Goal: Transaction & Acquisition: Purchase product/service

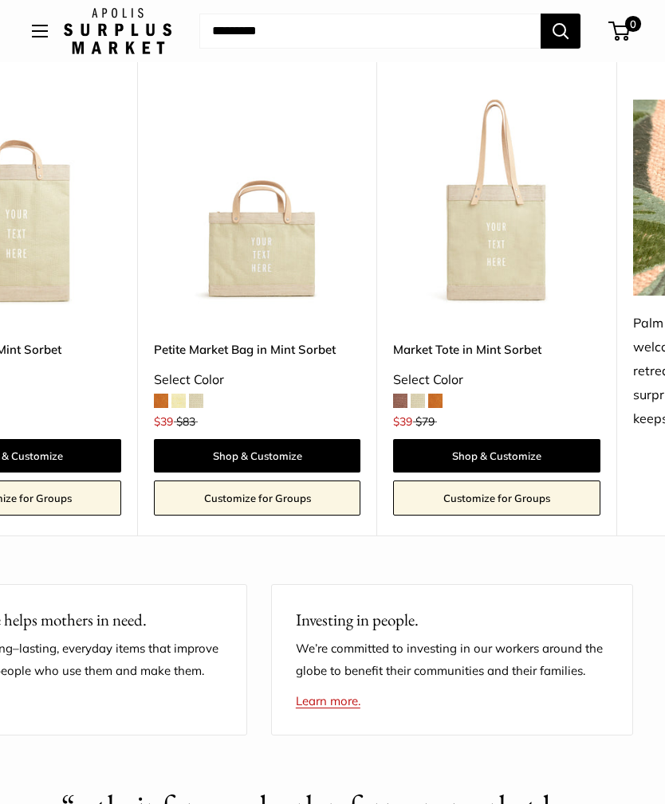
scroll to position [0, 1063]
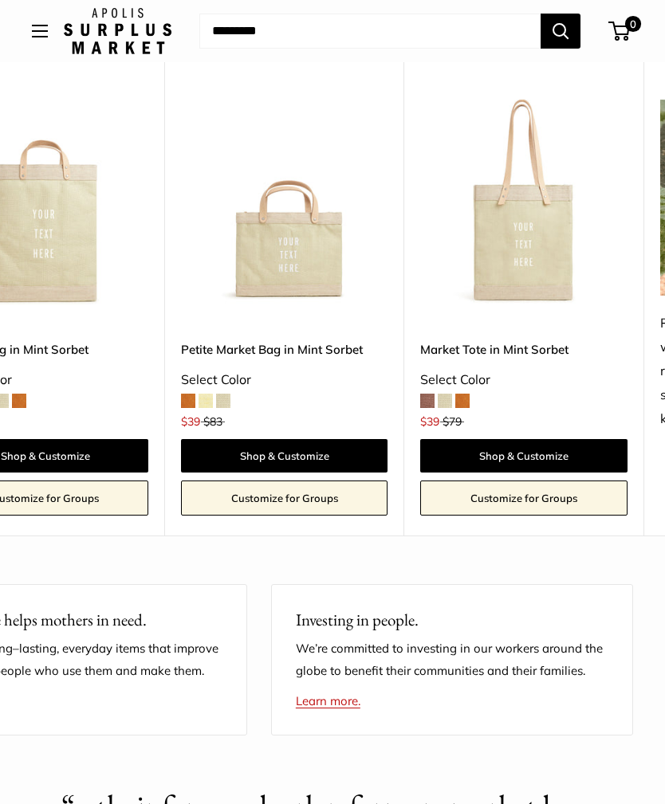
click at [332, 355] on link "Petite Market Bag in Mint Sorbet" at bounding box center [284, 349] width 206 height 18
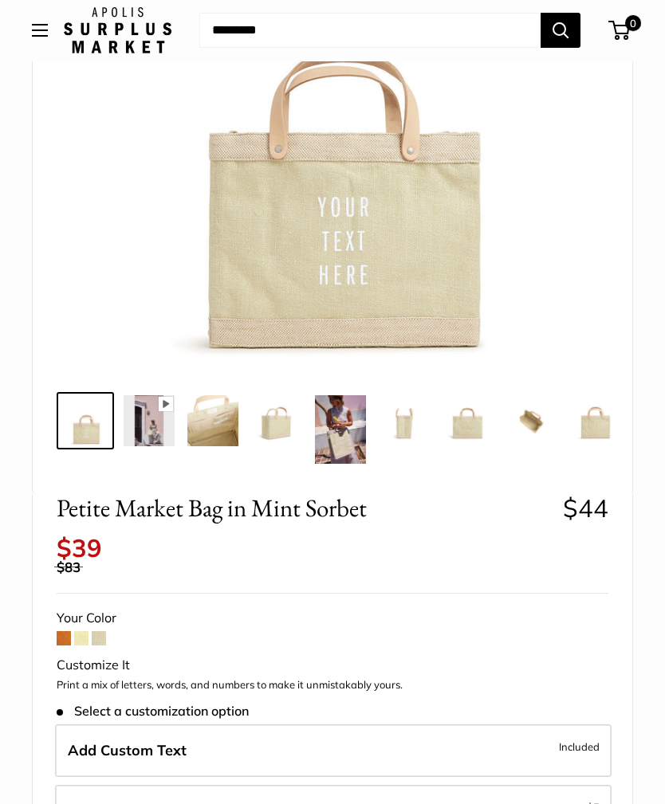
scroll to position [300, 0]
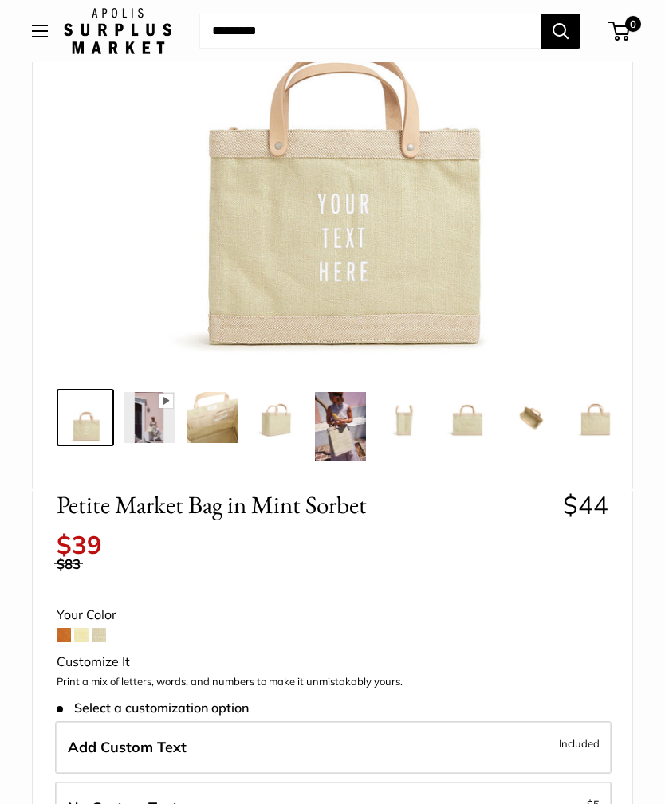
click at [359, 434] on img at bounding box center [340, 426] width 51 height 69
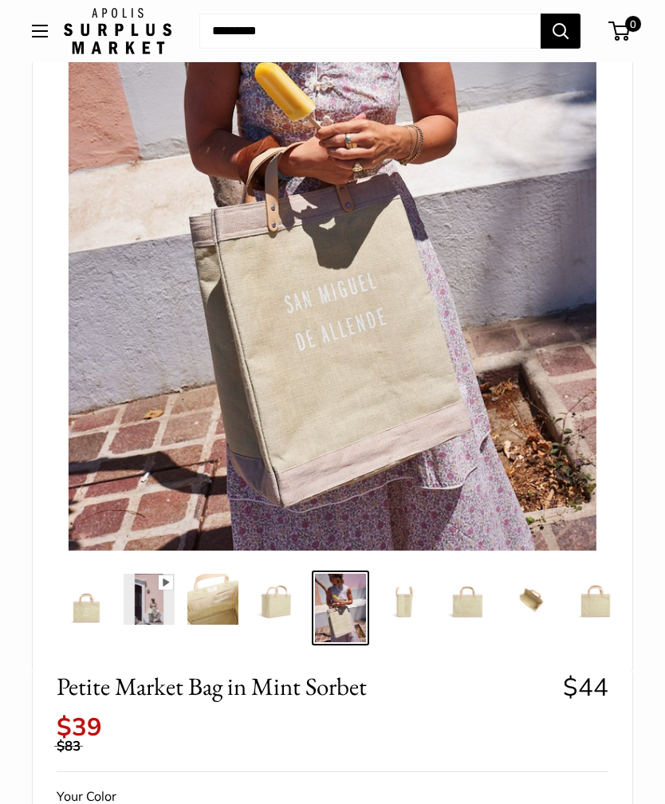
click at [281, 613] on img at bounding box center [276, 599] width 51 height 51
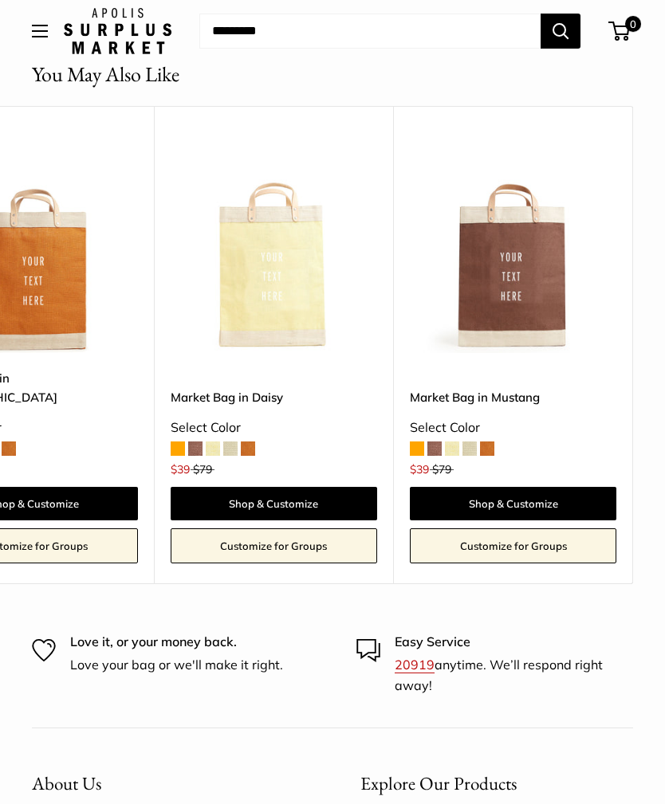
scroll to position [0, 1792]
click at [473, 442] on span at bounding box center [469, 449] width 14 height 14
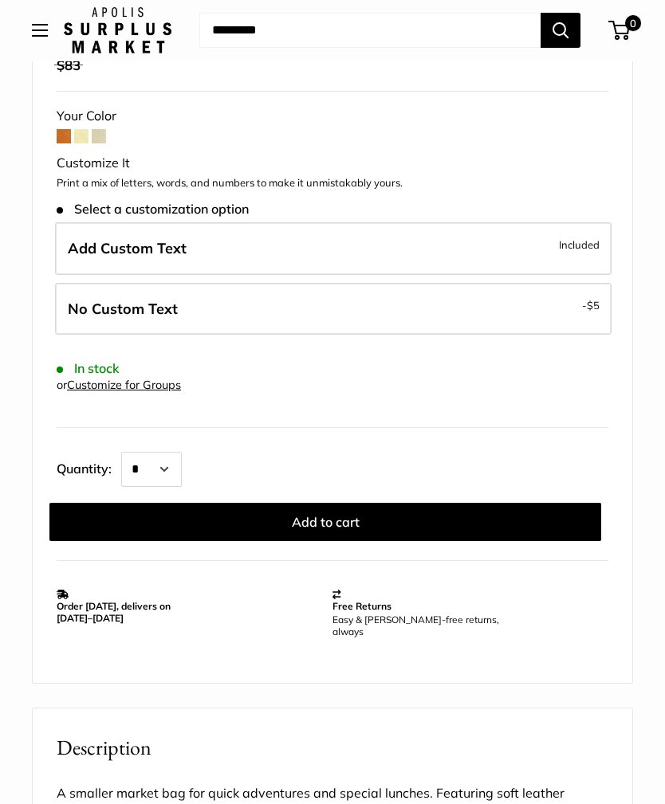
scroll to position [796, 0]
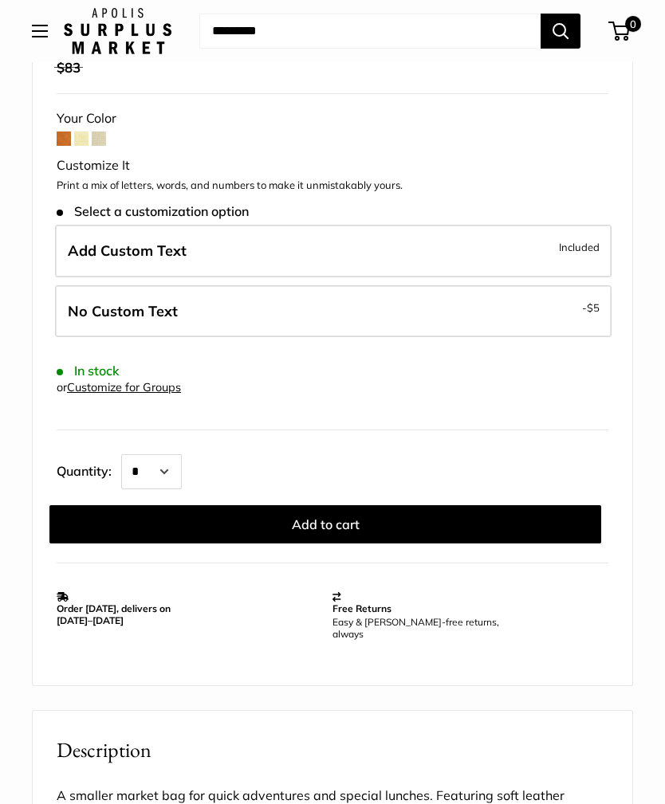
click at [482, 232] on label "Add Custom Text Included" at bounding box center [333, 251] width 556 height 53
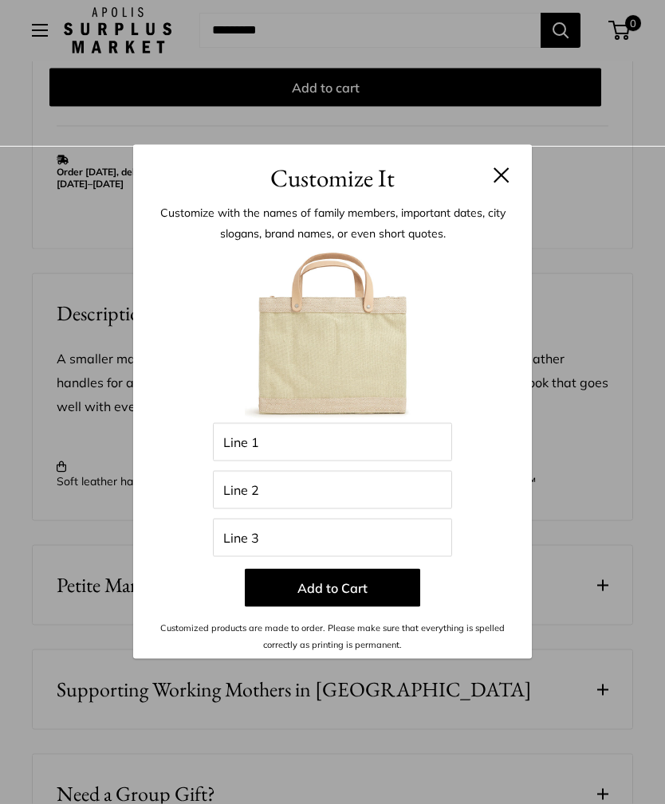
scroll to position [1186, 0]
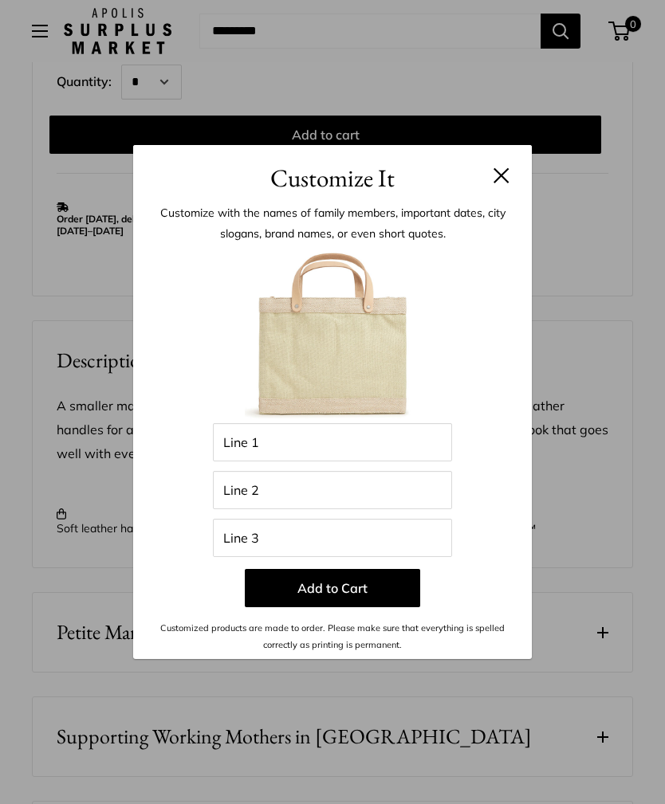
click at [498, 183] on button at bounding box center [501, 175] width 16 height 16
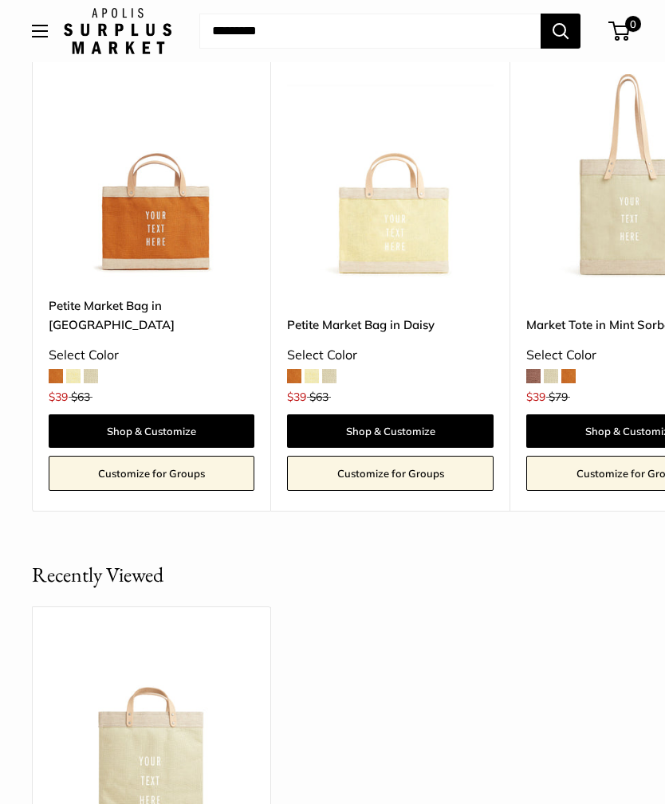
scroll to position [2332, 0]
